Goal: Task Accomplishment & Management: Use online tool/utility

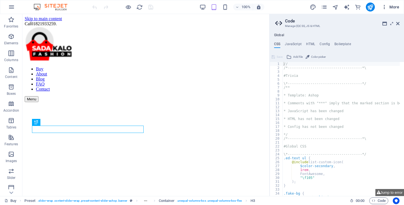
click at [383, 7] on button "More" at bounding box center [391, 7] width 22 height 9
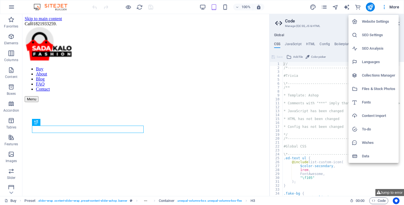
click at [386, 7] on div at bounding box center [202, 102] width 404 height 205
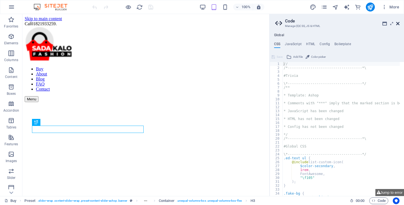
click at [397, 23] on icon at bounding box center [398, 23] width 3 height 4
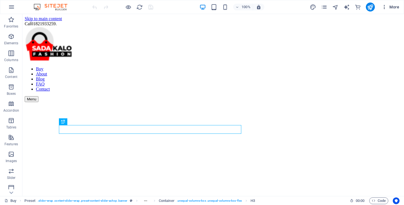
click at [385, 6] on icon "button" at bounding box center [385, 7] width 6 height 6
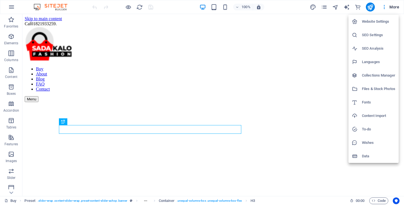
click at [375, 21] on h6 "Website Settings" at bounding box center [378, 21] width 33 height 7
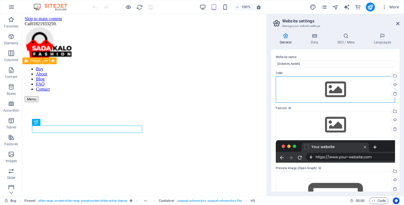
click at [345, 89] on div "Drag files here, click to choose files or select files from Files or our free s…" at bounding box center [335, 89] width 119 height 26
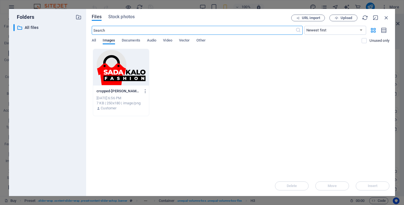
click at [110, 82] on div at bounding box center [121, 67] width 56 height 37
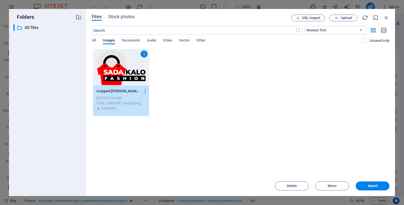
click at [377, 181] on div "Delete Move Insert" at bounding box center [241, 183] width 298 height 15
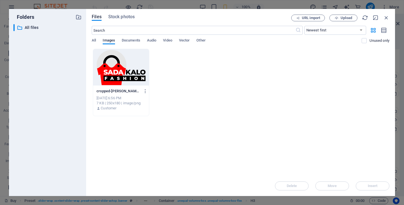
click at [115, 75] on div at bounding box center [121, 67] width 56 height 37
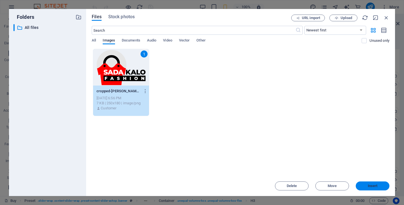
click at [382, 186] on span "Insert" at bounding box center [372, 186] width 29 height 3
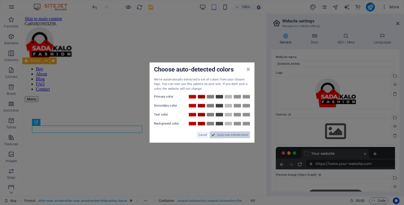
click at [233, 135] on span "Apply new website colors" at bounding box center [232, 135] width 31 height 7
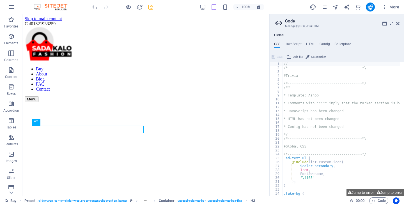
click at [295, 63] on div "// /*------------------------------------*\ #Trivia \*-------------------------…" at bounding box center [367, 131] width 169 height 138
click at [315, 56] on span "Color picker" at bounding box center [318, 57] width 15 height 7
type input "#edf1f7"
click at [306, 65] on div "// /*------------------------------------*\ #Trivia \*-------------------------…" at bounding box center [367, 131] width 169 height 138
type textarea "// #edf1f7"
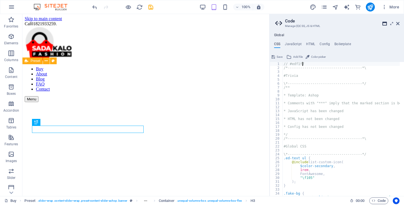
click at [385, 23] on icon at bounding box center [385, 23] width 4 height 4
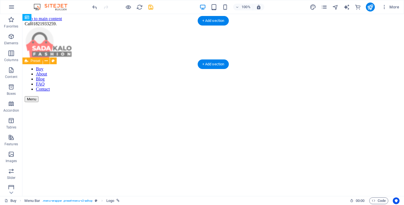
drag, startPoint x: 70, startPoint y: 41, endPoint x: 211, endPoint y: 37, distance: 141.0
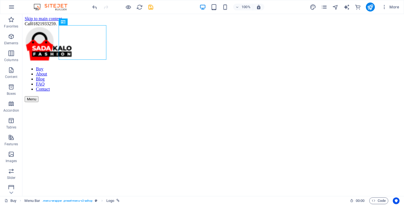
click at [152, 6] on icon "save" at bounding box center [151, 7] width 6 height 6
checkbox input "false"
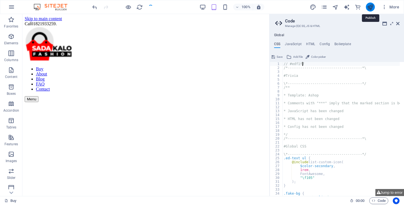
click at [369, 7] on icon "publish" at bounding box center [370, 7] width 6 height 6
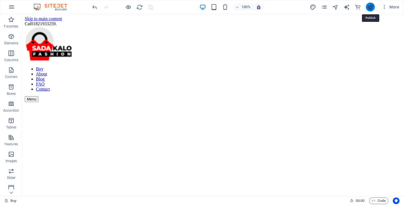
click at [369, 7] on icon "publish" at bounding box center [370, 7] width 6 height 6
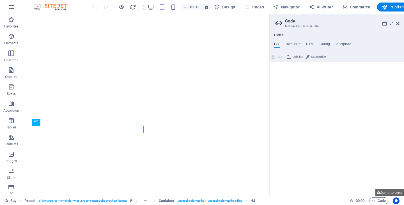
type textarea "// #edf1f7"
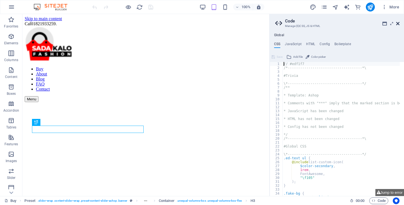
click at [400, 24] on aside "Code Manage (S)CSS, JS & HTML Global CSS JavaScript HTML Config Boilerplate // …" at bounding box center [337, 105] width 135 height 182
click at [402, 23] on aside "Code Manage (S)CSS, JS & HTML Global CSS JavaScript HTML Config Boilerplate // …" at bounding box center [337, 105] width 135 height 182
click at [357, 8] on icon "commerce" at bounding box center [358, 7] width 6 height 6
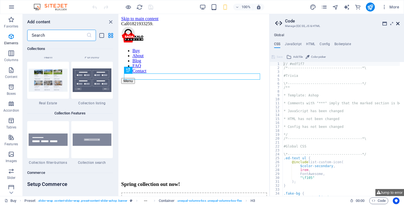
scroll to position [5412, 0]
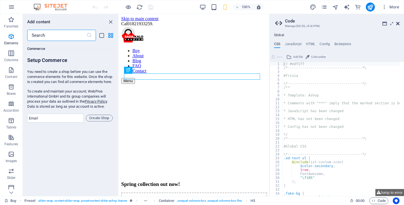
click at [399, 22] on icon at bounding box center [398, 23] width 3 height 4
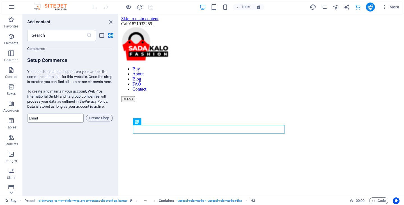
click at [55, 122] on input "email" at bounding box center [55, 118] width 56 height 9
type input "[EMAIL_ADDRESS][DOMAIN_NAME]"
click at [101, 122] on span "Create Shop" at bounding box center [99, 118] width 22 height 7
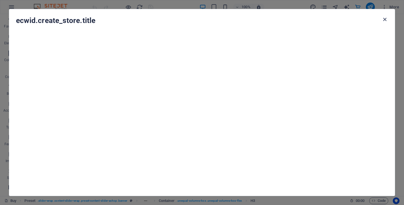
click at [386, 19] on icon "button" at bounding box center [385, 19] width 6 height 6
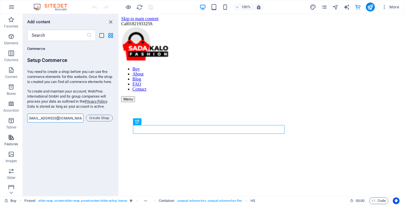
scroll to position [0, 0]
drag, startPoint x: 82, startPoint y: 124, endPoint x: 1, endPoint y: 133, distance: 82.2
click at [0, 135] on div "Favorites Elements Columns Content Boxes Accordion Tables Features Images Slide…" at bounding box center [59, 105] width 119 height 182
type input "w"
click at [12, 138] on icon "button" at bounding box center [11, 137] width 7 height 7
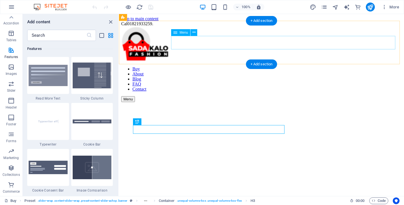
click at [246, 67] on nav "Buy About Blog FAQ Contact" at bounding box center [261, 79] width 281 height 25
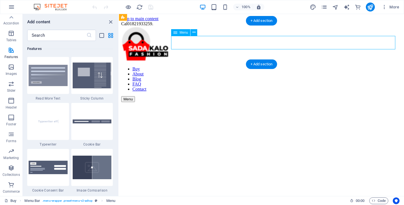
click at [249, 67] on nav "Buy About Blog FAQ Contact" at bounding box center [261, 79] width 281 height 25
drag, startPoint x: 231, startPoint y: 39, endPoint x: 258, endPoint y: 41, distance: 27.6
click at [260, 67] on nav "Buy About Blog FAQ Contact" at bounding box center [261, 79] width 281 height 25
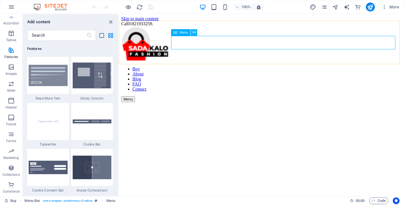
click at [195, 31] on icon at bounding box center [194, 32] width 3 height 6
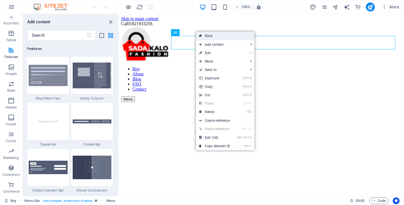
click at [214, 35] on link "Style" at bounding box center [225, 36] width 59 height 8
select select "rem"
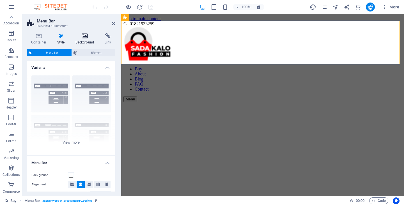
click at [86, 34] on icon at bounding box center [84, 36] width 27 height 6
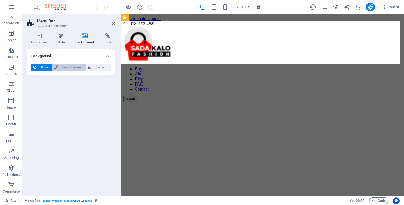
click at [70, 66] on span "Color / Gradient" at bounding box center [72, 67] width 25 height 7
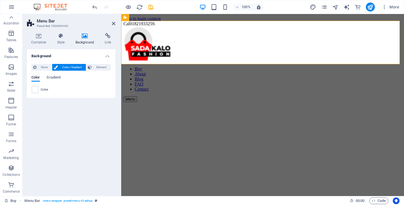
click at [39, 89] on div "Color" at bounding box center [71, 89] width 79 height 7
click at [38, 89] on span at bounding box center [35, 90] width 6 height 6
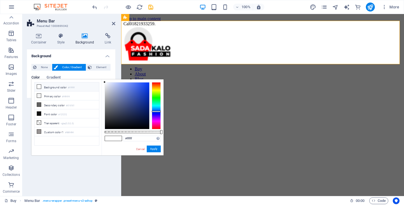
drag, startPoint x: 159, startPoint y: 111, endPoint x: 156, endPoint y: 109, distance: 4.4
click at [159, 111] on div at bounding box center [156, 105] width 9 height 47
click at [155, 107] on div at bounding box center [156, 105] width 9 height 47
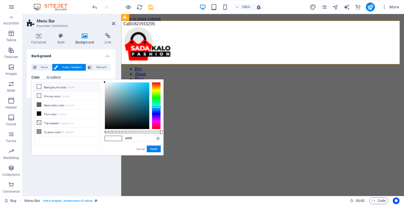
click at [156, 111] on div at bounding box center [156, 105] width 9 height 47
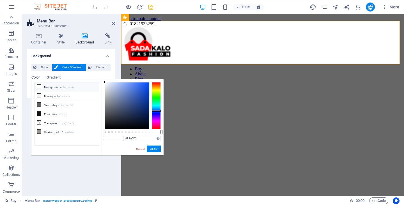
click at [126, 84] on div at bounding box center [127, 106] width 44 height 47
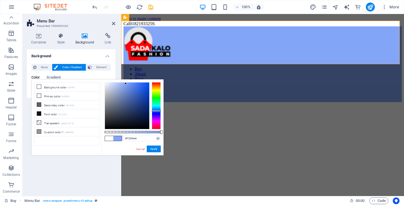
click at [127, 87] on div at bounding box center [127, 106] width 44 height 47
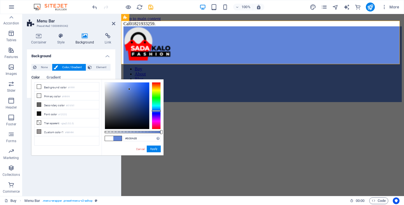
click at [129, 89] on div at bounding box center [127, 106] width 44 height 47
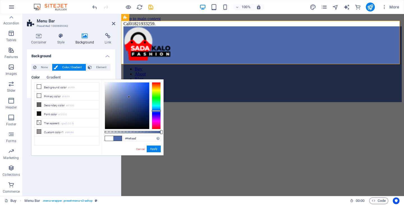
click at [129, 97] on div at bounding box center [127, 106] width 44 height 47
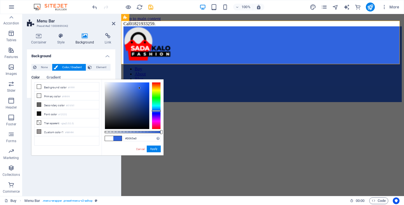
type input "#3468e3"
drag, startPoint x: 127, startPoint y: 90, endPoint x: 139, endPoint y: 87, distance: 12.1
click at [139, 87] on div at bounding box center [127, 106] width 44 height 47
click at [151, 8] on icon "save" at bounding box center [151, 7] width 6 height 6
checkbox input "false"
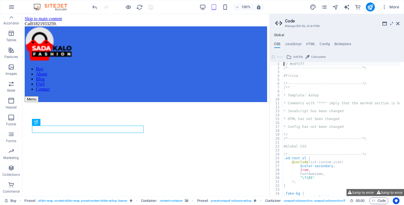
click at [313, 56] on span "Color picker" at bounding box center [318, 57] width 15 height 7
click at [179, 5] on div "100% More" at bounding box center [246, 7] width 311 height 9
type input "#f7f9fc"
type textarea "#f7f9fc// #edf1f7"
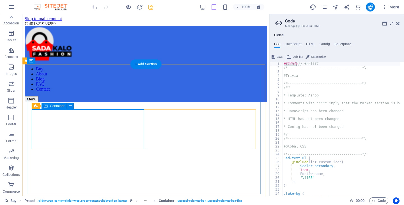
click at [48, 120] on button at bounding box center [50, 122] width 7 height 7
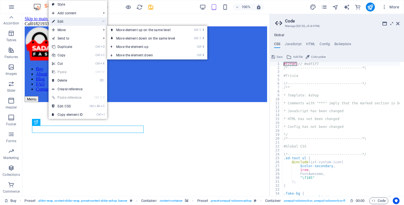
click at [70, 21] on link "⏎ Edit" at bounding box center [68, 21] width 38 height 8
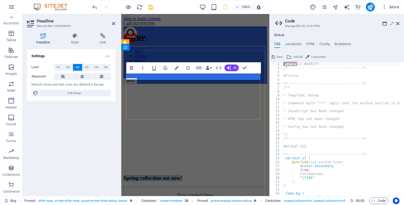
click at [177, 175] on h3 "Spring collection out now!" at bounding box center [196, 178] width 144 height 6
drag, startPoint x: 224, startPoint y: 76, endPoint x: 127, endPoint y: 80, distance: 96.4
click at [127, 170] on div "Spring collection out now! Drop content here or Add elements Paste clipboard" at bounding box center [196, 198] width 144 height 56
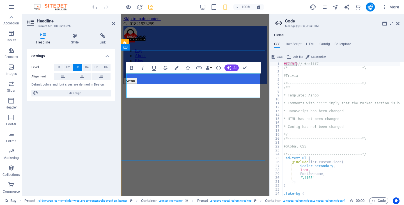
click at [203, 200] on h3 "Sada Kalo Fashion আপনাকে দিচ্ছে প্রিমিয়াম কোয়ালিটি ব্র্যান্ডের জিন্স – হোলসেল…" at bounding box center [196, 209] width 144 height 19
click at [192, 200] on h3 "Sada Kalo Fashion আপনাকে দিচ্ছে প্রিমিয়াম কোয়ালিটি ব্র্যান্ডের জিন্স – হোলসেল…" at bounding box center [196, 209] width 144 height 19
click at [232, 68] on button "AI" at bounding box center [232, 68] width 14 height 7
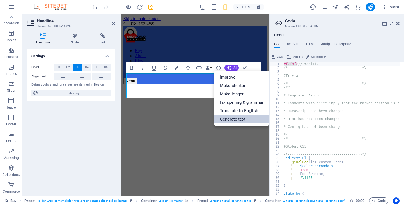
click at [242, 119] on link "Generate text" at bounding box center [242, 119] width 55 height 8
select select "English"
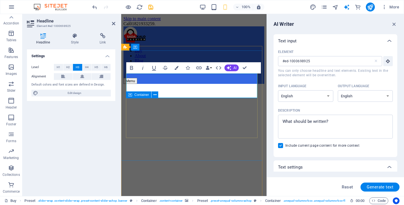
drag, startPoint x: 128, startPoint y: 76, endPoint x: 225, endPoint y: 96, distance: 98.9
drag, startPoint x: 331, startPoint y: 87, endPoint x: 157, endPoint y: 83, distance: 174.4
copy h3 "Sada Kalo Fashion আপনাকে দিচ্ছে প্রিমিয়াম কোয়ালিটি ব্র্যান্ডের জিন্স – হোলসেল…"
type textarea "x"
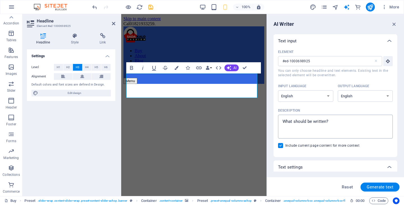
click at [297, 125] on textarea "Description x ​" at bounding box center [335, 127] width 109 height 18
type textarea "Sada Kalo Fashion আপনাকে দিচ্ছে প্রিমিয়াম কোয়ালিটি ব্র্যান্ডের জিন্স – হোলসেল…"
type textarea "x"
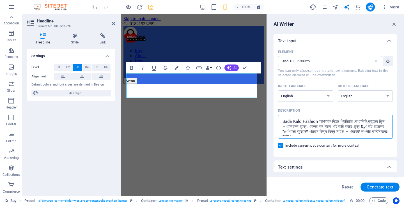
scroll to position [8, 0]
type textarea "Sada Kalo Fashion আপনাকে দিচ্ছে প্রিমিয়াম কোয়ালিটি ব্র্যান্ডের জিন্স – হোলসেল…"
type textarea "x"
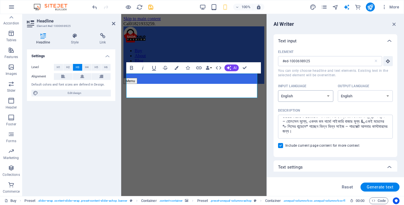
click at [323, 95] on select "Albanian Arabic Armenian Awadhi Azerbaijani Bashkir Basque Belarusian Bengali B…" at bounding box center [305, 96] width 55 height 12
select select "Bengali"
click at [278, 90] on select "Albanian Arabic Armenian Awadhi Azerbaijani Bashkir Basque Belarusian Bengali B…" at bounding box center [305, 96] width 55 height 12
click at [380, 185] on span "Generate text" at bounding box center [380, 187] width 27 height 4
type textarea "x"
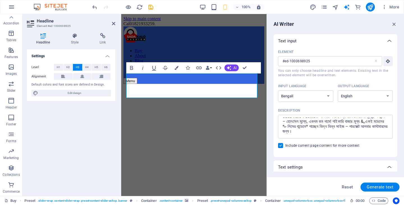
type textarea "x"
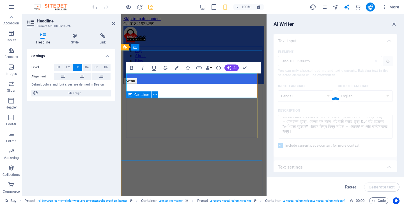
type textarea "x"
type textarea "Sada Kalo Fashion offers premium quality brand jeans at wholesale prices. Get d…"
type textarea "x"
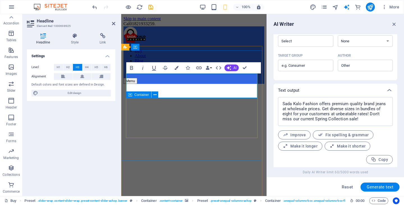
scroll to position [173, 0]
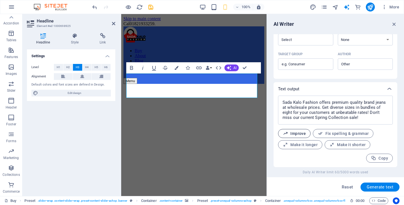
click at [299, 134] on span "Improve" at bounding box center [294, 133] width 23 height 5
type textarea "x"
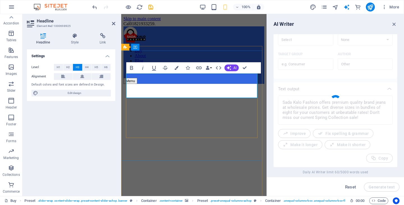
type textarea "x"
type textarea "Sada Kalo Fashion provides premium quality brand jeans at wholesale prices. Dis…"
type textarea "x"
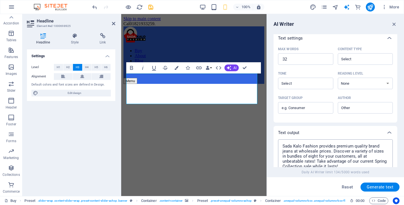
scroll to position [122, 0]
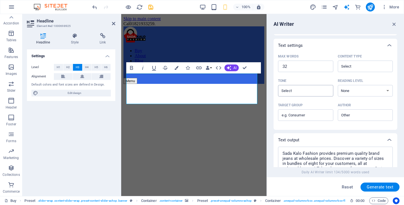
click at [321, 89] on input "Tone ​" at bounding box center [301, 91] width 43 height 8
click at [297, 106] on li "Neutral" at bounding box center [305, 104] width 54 height 9
type input "Neutral"
click at [374, 89] on select "None Academic Adult Teen Child" at bounding box center [365, 91] width 55 height 12
click at [338, 85] on select "None Academic Adult Teen Child" at bounding box center [365, 91] width 55 height 12
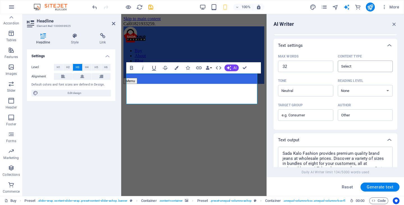
click at [357, 65] on input "Content type ​" at bounding box center [361, 66] width 43 height 8
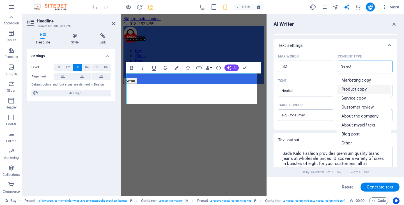
click at [362, 89] on span "Product copy" at bounding box center [354, 89] width 25 height 6
type input "Product copy"
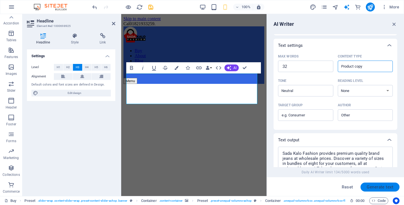
click at [381, 185] on span "Generate text" at bounding box center [380, 187] width 27 height 4
type textarea "x"
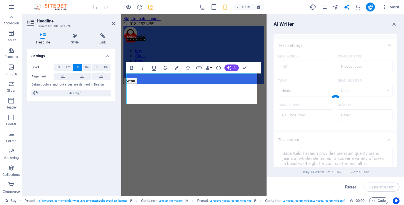
type textarea "x"
type textarea "Discover premium quality jeans at wholesale prices! Available in 8-piece bundle…"
type textarea "x"
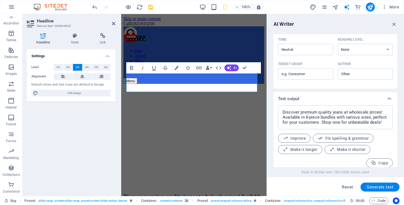
scroll to position [168, 0]
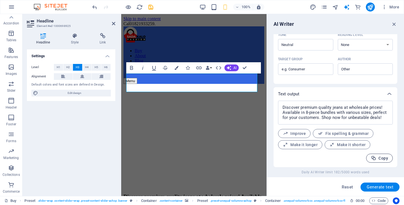
click at [385, 157] on span "Copy" at bounding box center [379, 158] width 17 height 5
type textarea "x"
click at [131, 69] on icon "button" at bounding box center [131, 68] width 7 height 7
drag, startPoint x: 129, startPoint y: 77, endPoint x: 251, endPoint y: 89, distance: 121.6
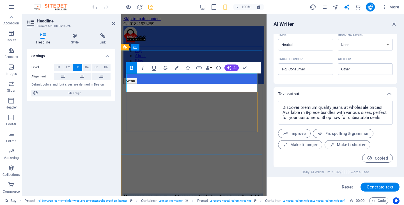
click at [252, 194] on h3 "Discover premium quality jeans at wholesale prices! Available in 8-piece bundle…" at bounding box center [194, 203] width 141 height 19
click at [132, 68] on icon "button" at bounding box center [131, 68] width 7 height 7
click at [189, 43] on div "Buy About Blog FAQ Contact Menu" at bounding box center [194, 55] width 141 height 58
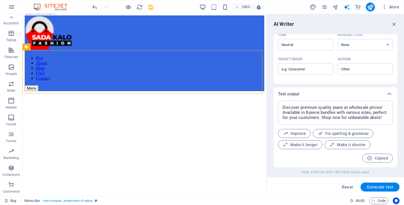
scroll to position [0, 0]
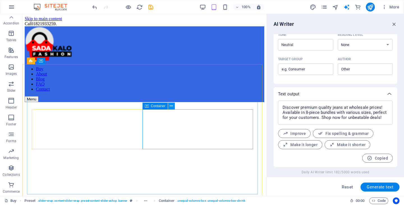
click at [172, 106] on icon at bounding box center [171, 106] width 3 height 6
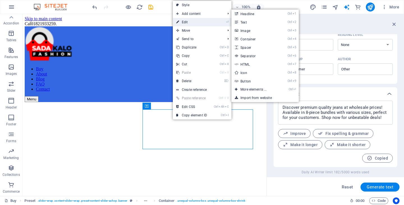
click at [189, 22] on link "⏎ Edit" at bounding box center [192, 22] width 38 height 8
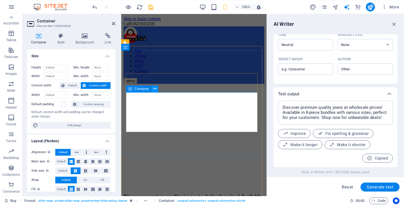
click at [157, 88] on button at bounding box center [155, 89] width 7 height 7
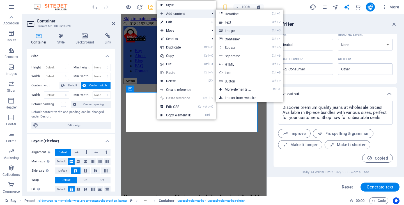
drag, startPoint x: 106, startPoint y: 16, endPoint x: 227, endPoint y: 30, distance: 122.4
click at [227, 30] on link "Ctrl 3 Image" at bounding box center [239, 30] width 46 height 8
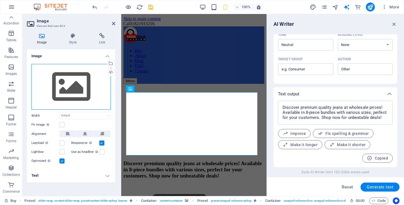
click at [64, 85] on div "Drag files here, click to choose files or select files from Files or our free s…" at bounding box center [70, 87] width 79 height 46
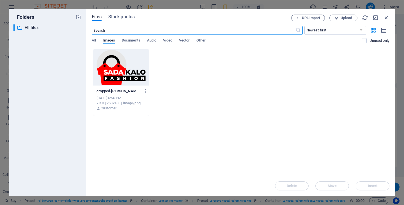
scroll to position [106, 0]
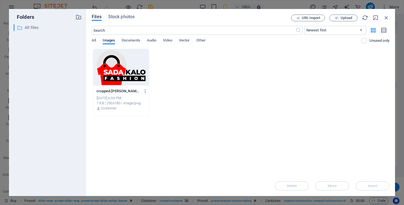
click at [32, 28] on p "All files" at bounding box center [48, 27] width 47 height 6
click at [81, 17] on icon "button" at bounding box center [79, 17] width 6 height 6
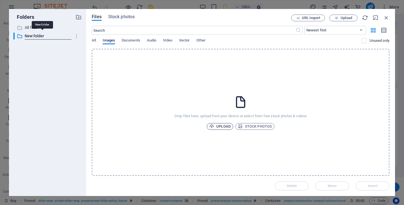
click at [220, 124] on span "Upload" at bounding box center [219, 126] width 21 height 7
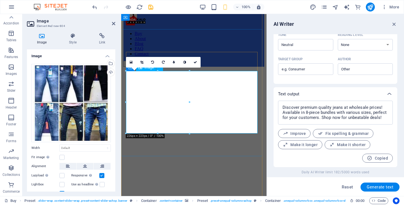
scroll to position [7, 0]
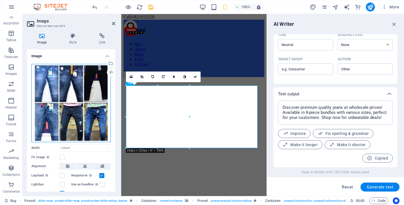
click at [80, 118] on div "Drag files here, click to choose files or select files from Files or our free s…" at bounding box center [70, 103] width 79 height 78
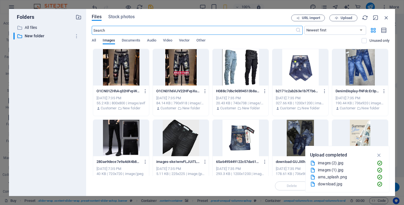
click at [124, 136] on div at bounding box center [121, 138] width 56 height 37
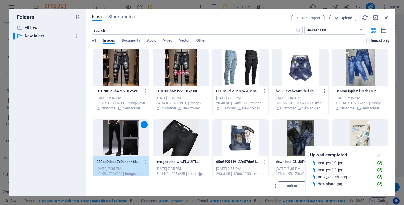
click at [379, 154] on icon "button" at bounding box center [379, 155] width 6 height 6
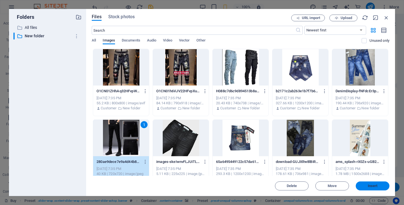
click at [368, 184] on button "Insert" at bounding box center [373, 186] width 34 height 9
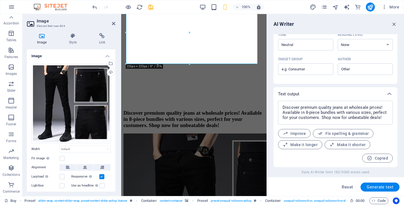
scroll to position [91, 0]
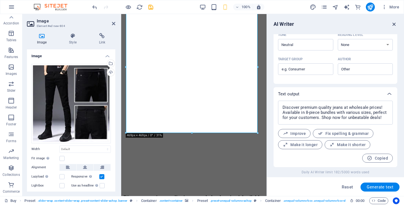
click at [396, 22] on icon "button" at bounding box center [394, 24] width 6 height 6
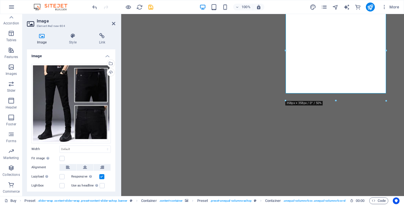
scroll to position [109, 0]
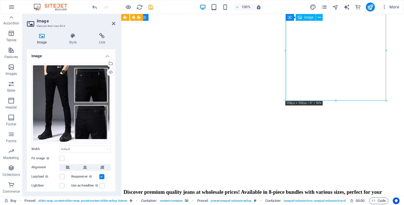
drag, startPoint x: 352, startPoint y: 69, endPoint x: 353, endPoint y: 78, distance: 9.3
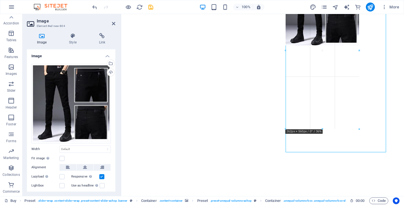
drag, startPoint x: 309, startPoint y: 100, endPoint x: 215, endPoint y: 143, distance: 103.3
type input "262"
select select "px"
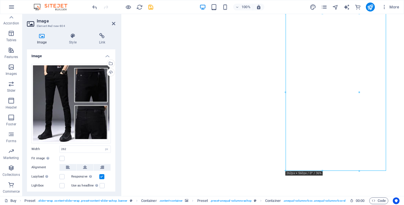
scroll to position [96, 0]
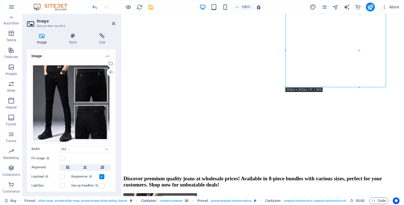
drag, startPoint x: 315, startPoint y: 90, endPoint x: 312, endPoint y: 86, distance: 4.6
click at [313, 6] on figure at bounding box center [263, 6] width 279 height 0
drag, startPoint x: 434, startPoint y: 102, endPoint x: 304, endPoint y: 95, distance: 129.6
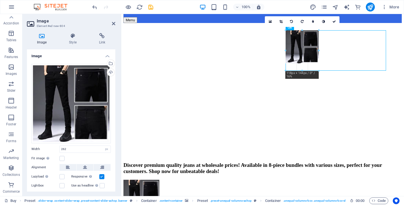
drag, startPoint x: 286, startPoint y: 87, endPoint x: 292, endPoint y: 54, distance: 33.3
type input "117"
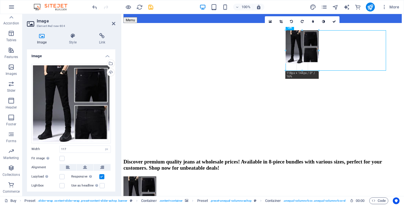
scroll to position [77, 0]
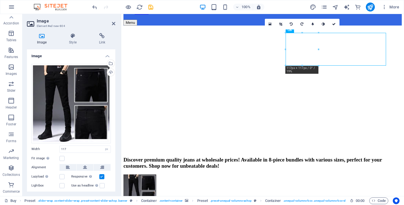
click at [288, 26] on figure at bounding box center [263, 26] width 279 height 0
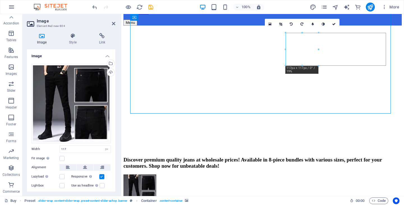
scroll to position [76, 0]
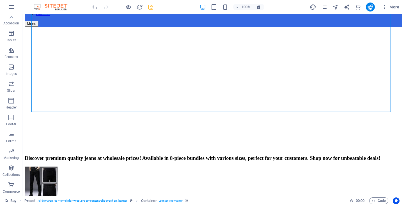
drag, startPoint x: 189, startPoint y: 72, endPoint x: 292, endPoint y: 95, distance: 104.6
click at [292, 27] on figure at bounding box center [213, 27] width 377 height 0
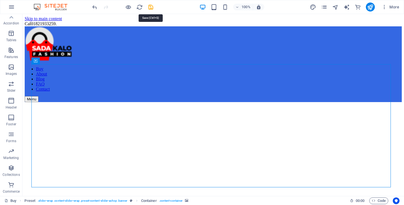
click at [152, 8] on icon "save" at bounding box center [151, 7] width 6 height 6
checkbox input "false"
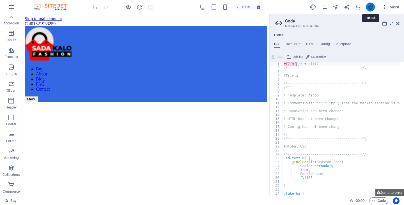
click at [369, 7] on icon "publish" at bounding box center [370, 7] width 6 height 6
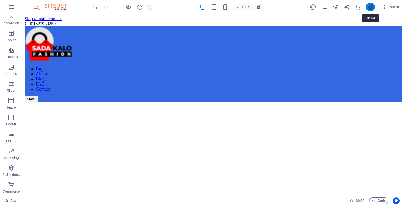
click at [369, 7] on icon "publish" at bounding box center [370, 7] width 6 height 6
